Goal: Find specific page/section: Find specific page/section

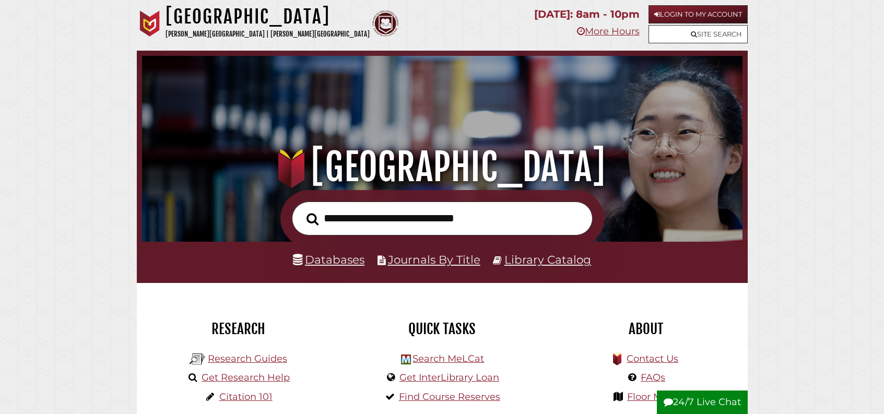
scroll to position [198, 595]
type input "****"
click at [324, 266] on link "Databases" at bounding box center [329, 260] width 72 height 14
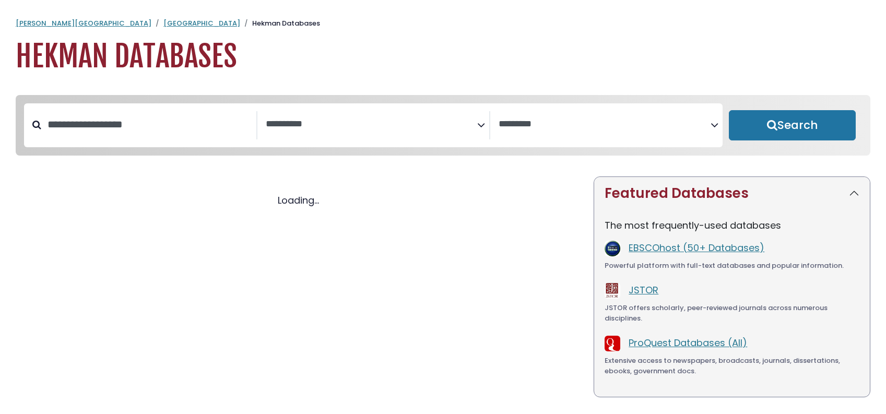
select select "Database Subject Filter"
select select "Database Vendors Filter"
click at [324, 269] on div "Clear Filters/Browse All Databases Loading..." at bounding box center [298, 323] width 578 height 294
select select "Database Subject Filter"
select select "Database Vendors Filter"
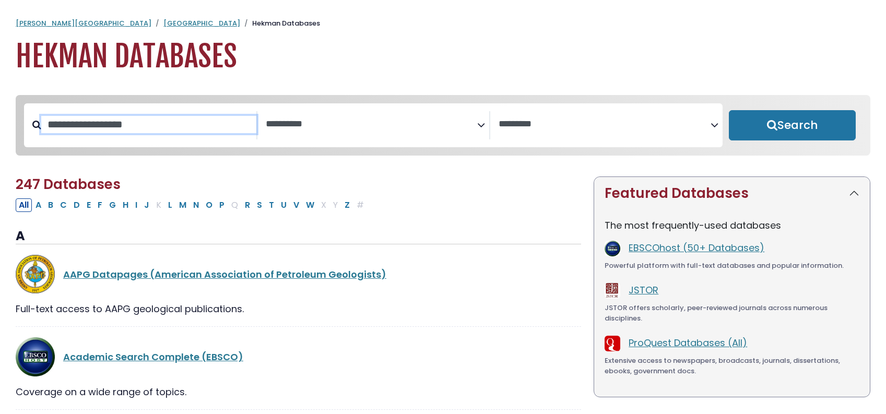
click at [152, 133] on input "Search database by title or keyword" at bounding box center [148, 124] width 215 height 17
type input "****"
click at [729, 110] on button "Search" at bounding box center [792, 125] width 127 height 30
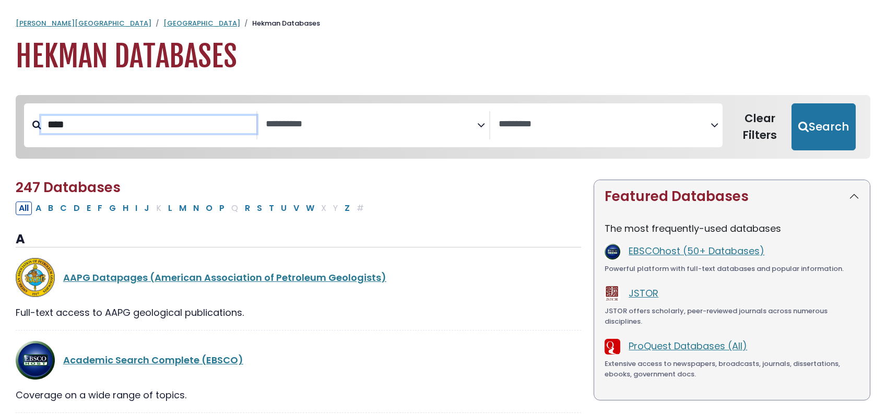
select select "Database Subject Filter"
select select "Database Vendors Filter"
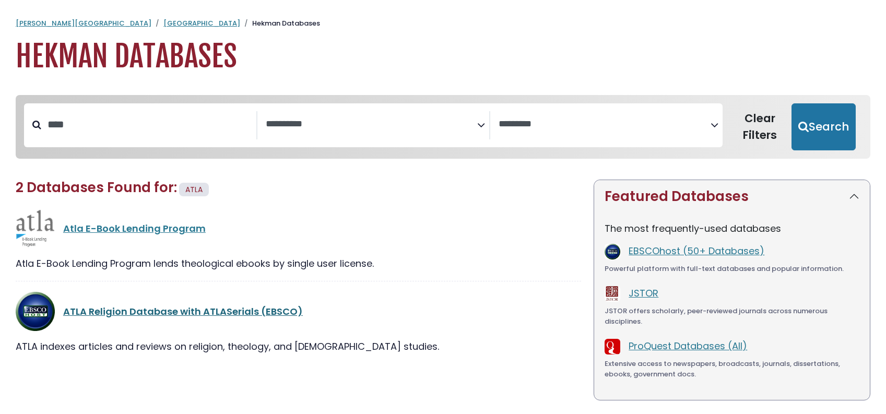
click at [164, 318] on link "ATLA Religion Database with ATLASerials (EBSCO)" at bounding box center [183, 311] width 240 height 13
